Goal: Find contact information: Obtain details needed to contact an individual or organization

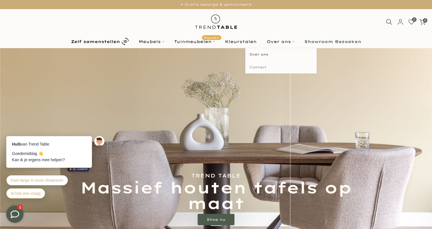
click at [263, 67] on link "Contact" at bounding box center [280, 67] width 71 height 13
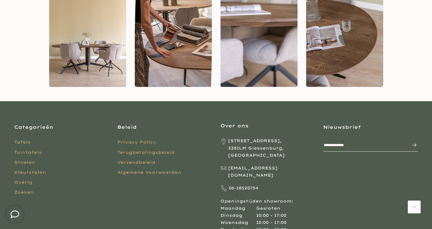
scroll to position [465, 0]
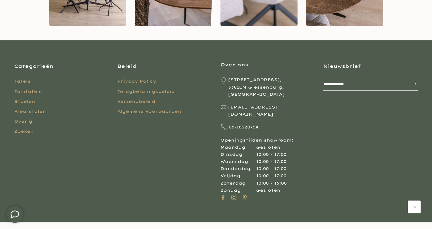
click at [228, 124] on p "06-18520754" at bounding box center [267, 127] width 94 height 7
drag, startPoint x: 229, startPoint y: 120, endPoint x: 239, endPoint y: 122, distance: 10.2
click at [239, 124] on span "06-18520754" at bounding box center [244, 127] width 30 height 7
drag, startPoint x: 239, startPoint y: 122, endPoint x: 267, endPoint y: 121, distance: 27.7
click at [267, 124] on p "06-18520754" at bounding box center [267, 127] width 94 height 7
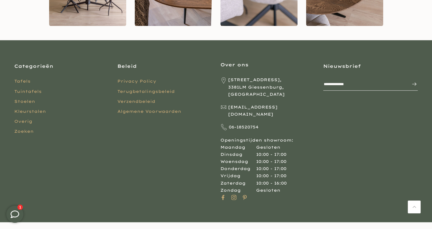
click at [259, 124] on p "06-18520754" at bounding box center [267, 127] width 94 height 7
drag, startPoint x: 229, startPoint y: 120, endPoint x: 257, endPoint y: 120, distance: 28.3
click at [257, 124] on span "06-18520754" at bounding box center [244, 127] width 30 height 7
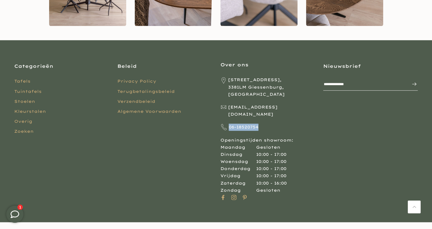
copy span "06-18520754"
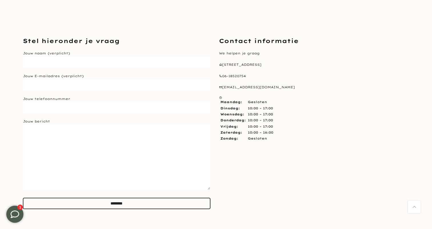
scroll to position [123, 0]
